Goal: Task Accomplishment & Management: Manage account settings

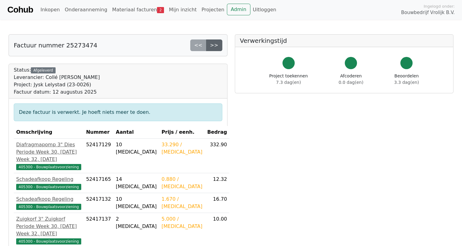
click at [219, 44] on link ">>" at bounding box center [214, 45] width 16 height 12
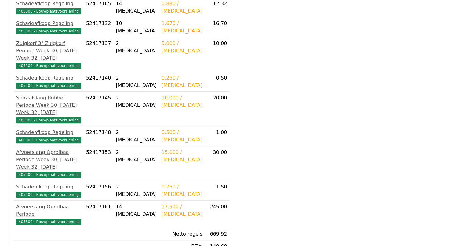
scroll to position [221, 0]
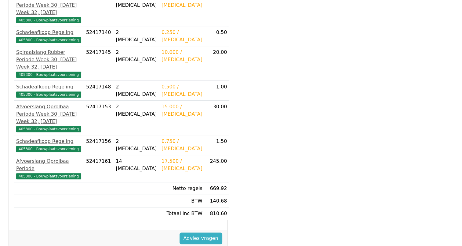
click at [190, 232] on link "Advies vragen" at bounding box center [201, 238] width 43 height 12
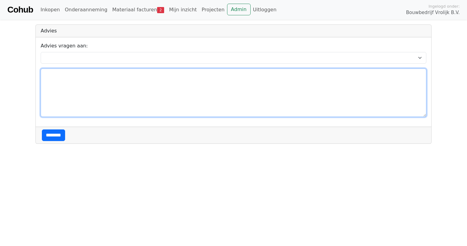
click at [53, 79] on textarea at bounding box center [234, 92] width 386 height 48
type textarea "**********"
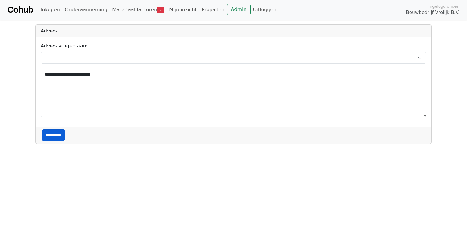
click at [57, 134] on input "********" at bounding box center [53, 135] width 23 height 12
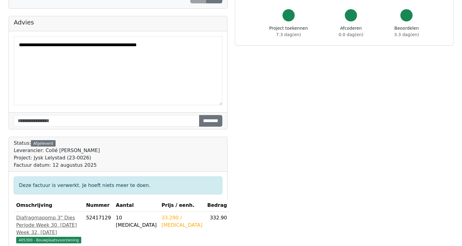
scroll to position [6, 0]
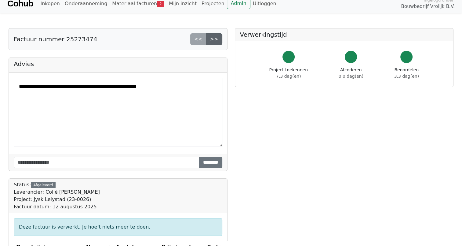
click at [214, 38] on link ">>" at bounding box center [214, 39] width 16 height 12
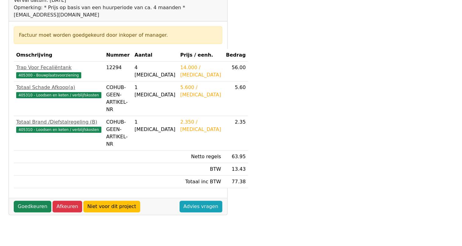
scroll to position [98, 0]
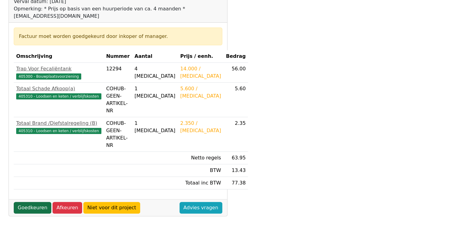
click at [31, 202] on link "Goedkeuren" at bounding box center [33, 208] width 38 height 12
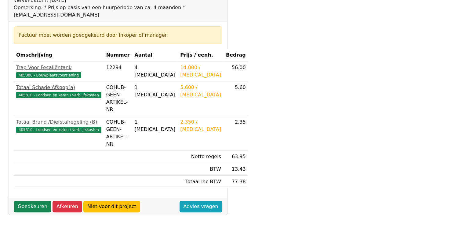
scroll to position [98, 0]
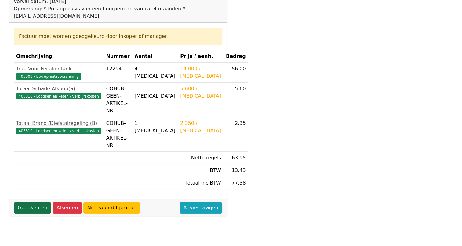
click at [26, 202] on link "Goedkeuren" at bounding box center [33, 208] width 38 height 12
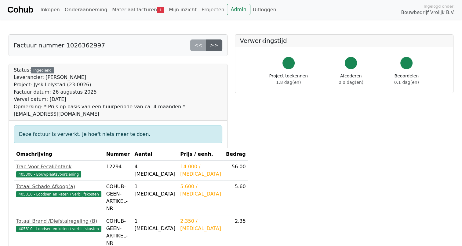
click at [216, 47] on link ">>" at bounding box center [214, 45] width 16 height 12
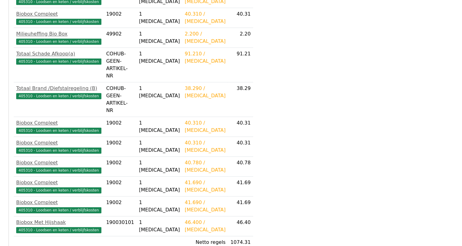
scroll to position [628, 0]
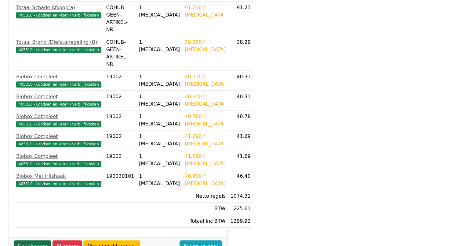
click at [30, 240] on link "Goedkeuren" at bounding box center [33, 246] width 38 height 12
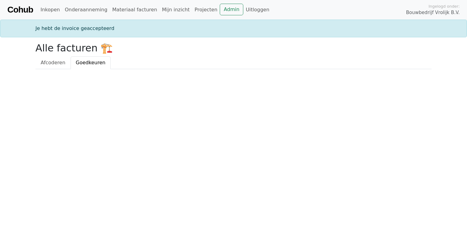
click at [86, 64] on span "Goedkeuren" at bounding box center [91, 63] width 30 height 6
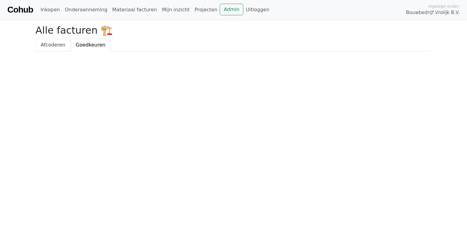
click at [47, 46] on span "Afcoderen" at bounding box center [53, 45] width 25 height 6
click at [45, 46] on span "Afcoderen" at bounding box center [53, 45] width 25 height 6
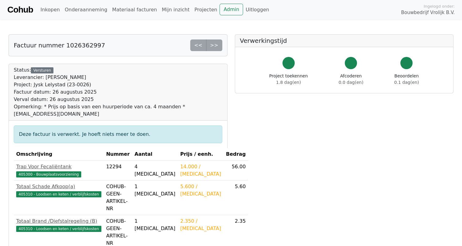
click at [214, 45] on div "<< >>" at bounding box center [206, 45] width 32 height 12
click at [211, 42] on div "<< >>" at bounding box center [206, 45] width 32 height 12
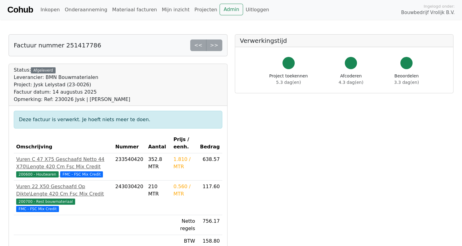
click at [214, 45] on div "<< >>" at bounding box center [206, 45] width 32 height 12
click at [159, 11] on link "Mijn inzicht" at bounding box center [175, 10] width 33 height 12
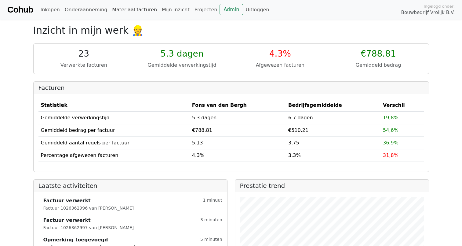
click at [115, 16] on link "Materiaal facturen" at bounding box center [135, 10] width 50 height 12
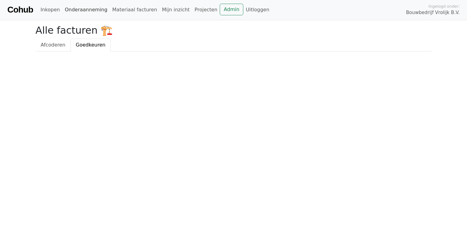
click at [79, 12] on link "Onderaanneming" at bounding box center [85, 10] width 47 height 12
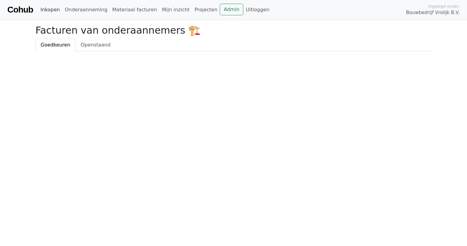
click at [48, 10] on link "Inkopen" at bounding box center [50, 10] width 24 height 12
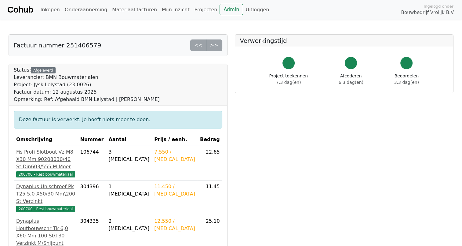
click at [222, 43] on div "<< >>" at bounding box center [206, 45] width 32 height 12
click at [118, 12] on link "Materiaal facturen" at bounding box center [135, 10] width 50 height 12
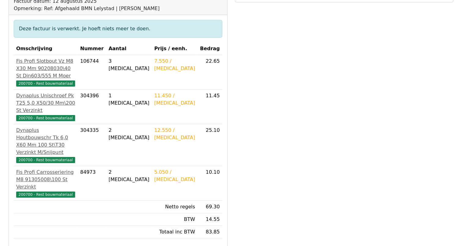
scroll to position [90, 0]
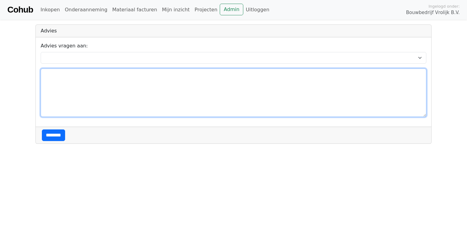
click at [58, 75] on textarea at bounding box center [234, 92] width 386 height 48
type textarea "*******"
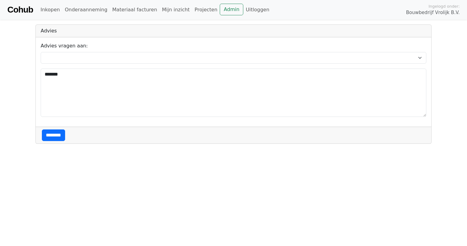
click at [49, 127] on div "********" at bounding box center [233, 134] width 395 height 17
click at [50, 138] on input "********" at bounding box center [53, 135] width 23 height 12
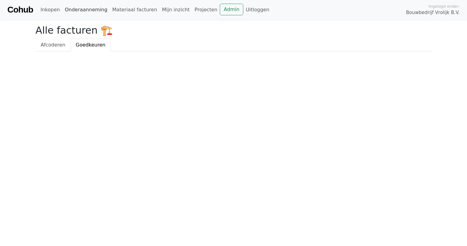
click at [77, 11] on link "Onderaanneming" at bounding box center [85, 10] width 47 height 12
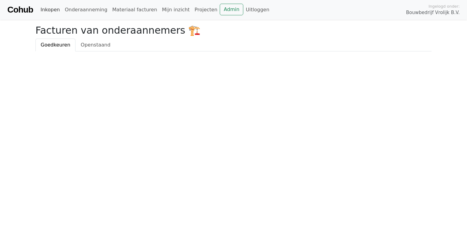
click at [48, 11] on link "Inkopen" at bounding box center [50, 10] width 24 height 12
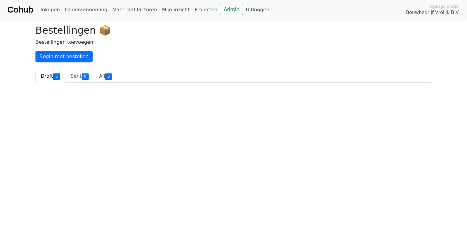
click at [192, 10] on link "Projecten" at bounding box center [206, 10] width 28 height 12
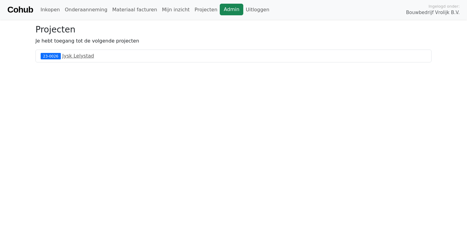
click at [220, 10] on link "Admin" at bounding box center [232, 10] width 24 height 12
click at [70, 56] on link "Jysk Lelystad" at bounding box center [78, 56] width 32 height 6
click at [94, 11] on link "Onderaanneming" at bounding box center [85, 10] width 47 height 12
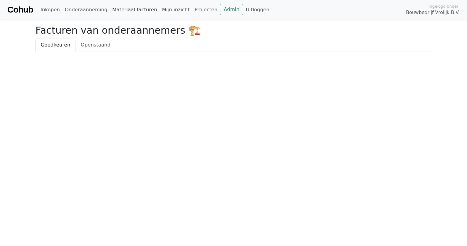
click at [127, 10] on link "Materiaal facturen" at bounding box center [135, 10] width 50 height 12
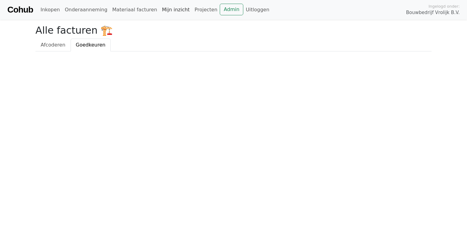
click at [167, 10] on link "Mijn inzicht" at bounding box center [175, 10] width 33 height 12
click at [16, 24] on body "Cohub Inkopen Onderaanneming Materiaal facturen Mijn inzicht Projecten Admin Ui…" at bounding box center [233, 25] width 467 height 51
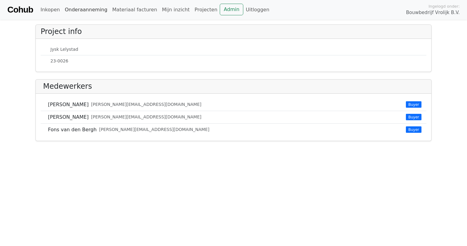
click at [72, 14] on link "Onderaanneming" at bounding box center [85, 10] width 47 height 12
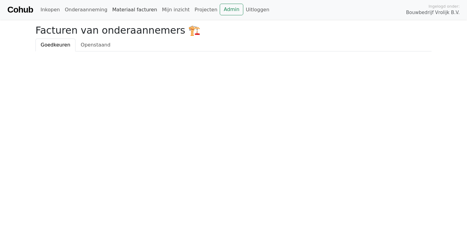
click at [117, 11] on link "Materiaal facturen" at bounding box center [135, 10] width 50 height 12
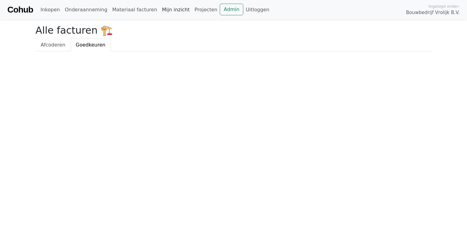
click at [159, 13] on link "Mijn inzicht" at bounding box center [175, 10] width 33 height 12
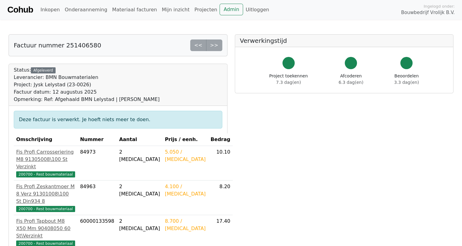
click at [211, 44] on div "<< >>" at bounding box center [206, 45] width 32 height 12
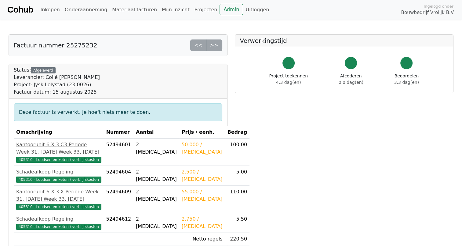
click at [214, 42] on div "<< >>" at bounding box center [206, 45] width 32 height 12
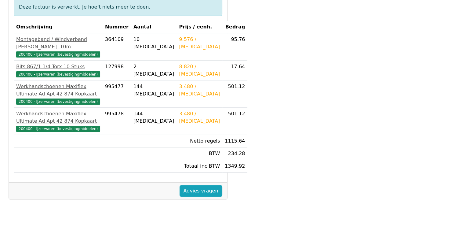
scroll to position [121, 0]
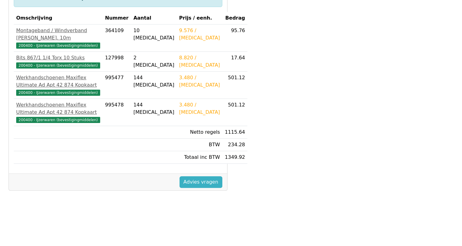
click at [198, 188] on link "Advies vragen" at bounding box center [201, 182] width 43 height 12
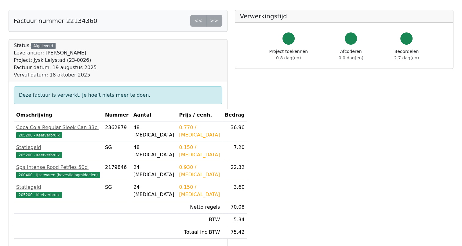
scroll to position [23, 0]
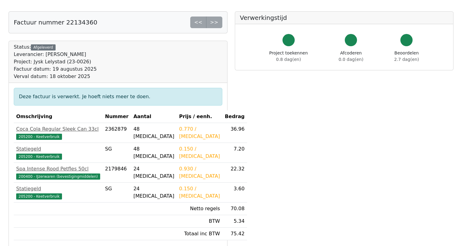
click at [218, 24] on div "<< >>" at bounding box center [206, 22] width 32 height 12
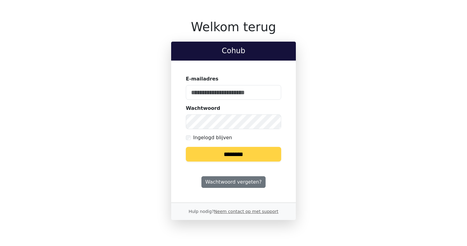
type input "**********"
click at [205, 153] on input "********" at bounding box center [233, 154] width 95 height 15
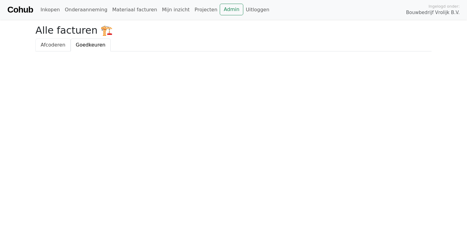
click at [64, 46] on link "Afcoderen" at bounding box center [52, 44] width 35 height 13
click at [48, 14] on link "Inkopen" at bounding box center [50, 10] width 24 height 12
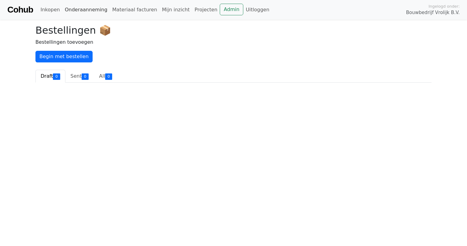
click at [65, 8] on link "Onderaanneming" at bounding box center [85, 10] width 47 height 12
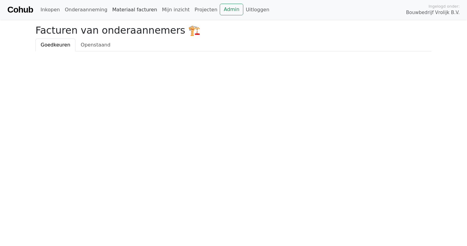
click at [123, 10] on link "Materiaal facturen" at bounding box center [135, 10] width 50 height 12
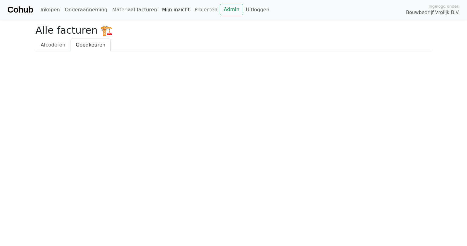
click at [175, 11] on link "Mijn inzicht" at bounding box center [175, 10] width 33 height 12
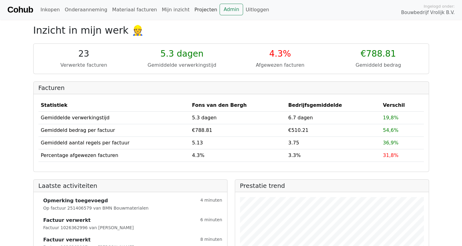
click at [196, 7] on link "Projecten" at bounding box center [206, 10] width 28 height 12
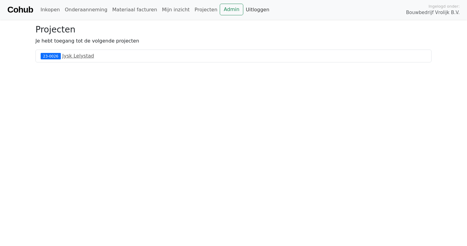
click at [243, 10] on link "Uitloggen" at bounding box center [257, 10] width 28 height 12
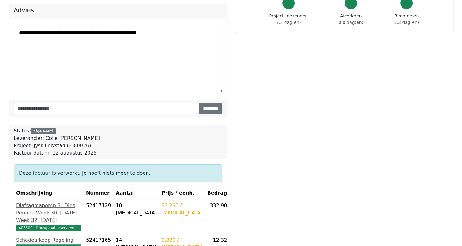
scroll to position [74, 0]
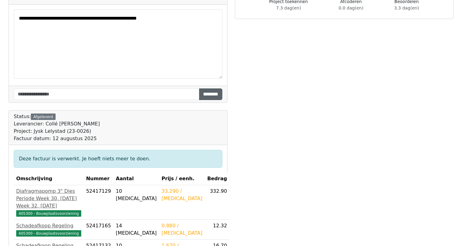
click at [201, 91] on input "********" at bounding box center [210, 94] width 23 height 12
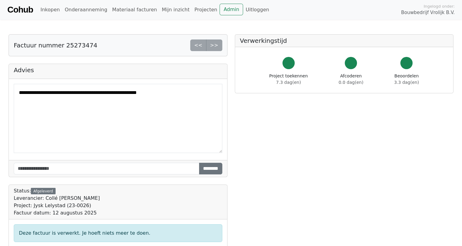
click at [215, 47] on div "<< >>" at bounding box center [206, 45] width 32 height 12
